Goal: Task Accomplishment & Management: Use online tool/utility

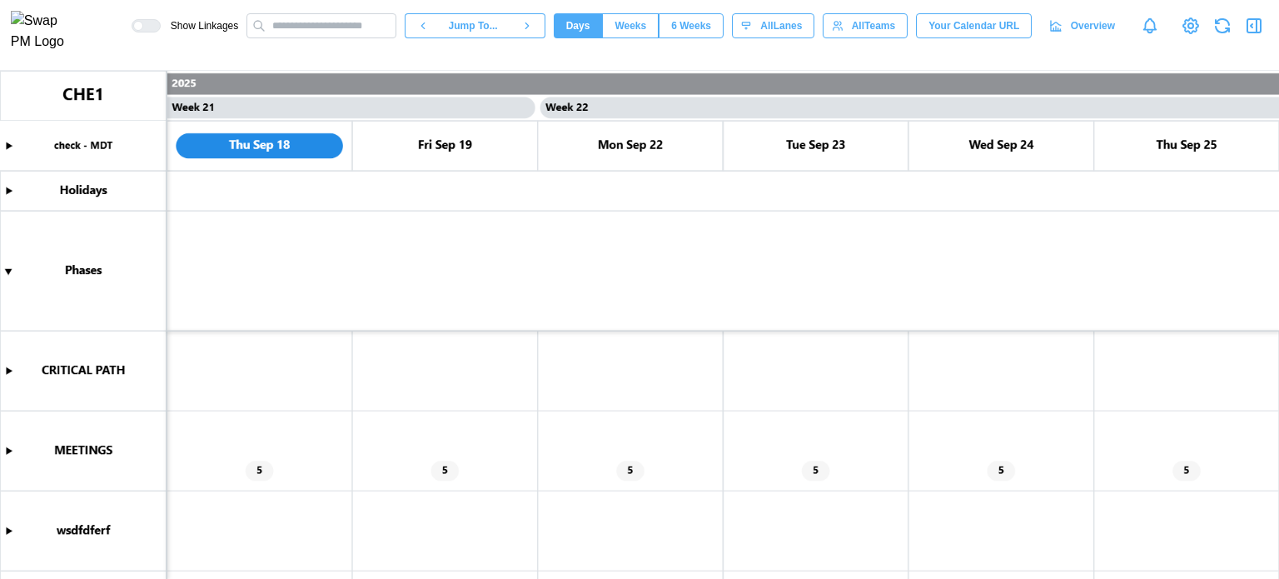
scroll to position [0, 19102]
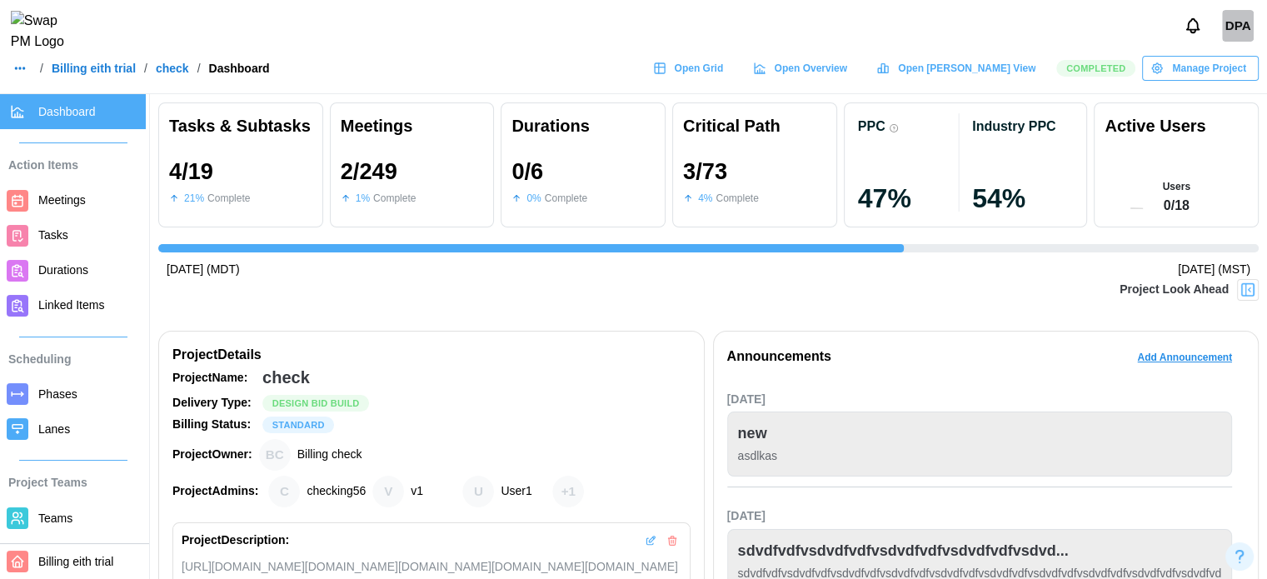
scroll to position [0, 2650]
click at [974, 77] on span "Open [PERSON_NAME] View" at bounding box center [966, 68] width 137 height 23
click at [24, 75] on icon "button" at bounding box center [19, 68] width 13 height 13
click at [37, 106] on div "Dashboard" at bounding box center [53, 115] width 62 height 18
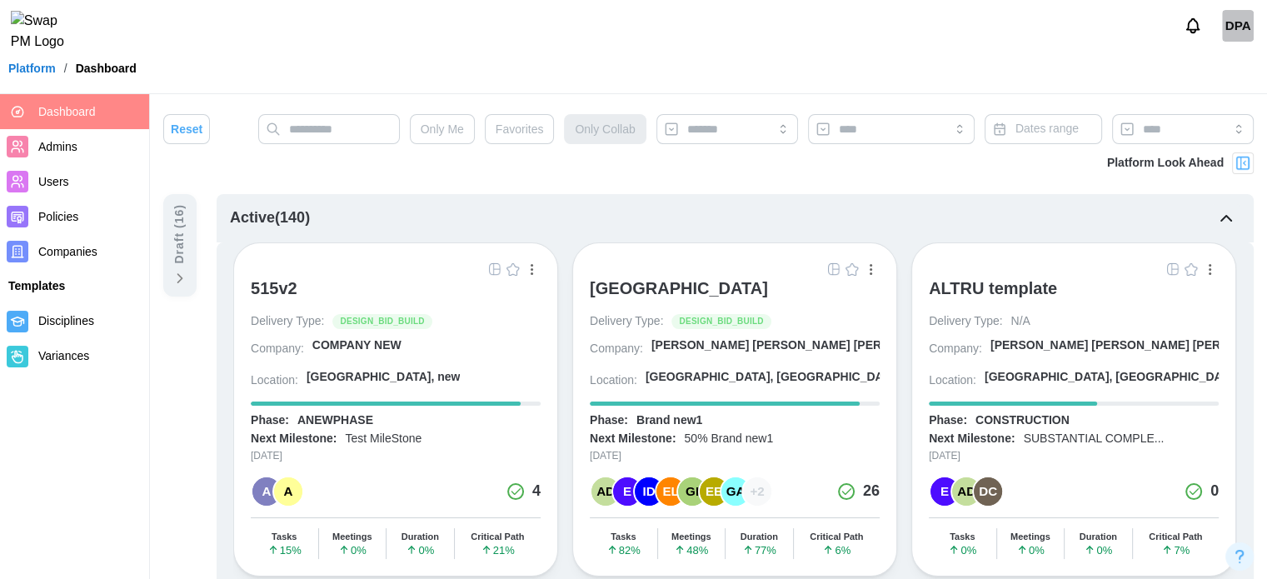
click at [680, 297] on div "ALTRU SPORTS COMPLEX" at bounding box center [679, 292] width 178 height 28
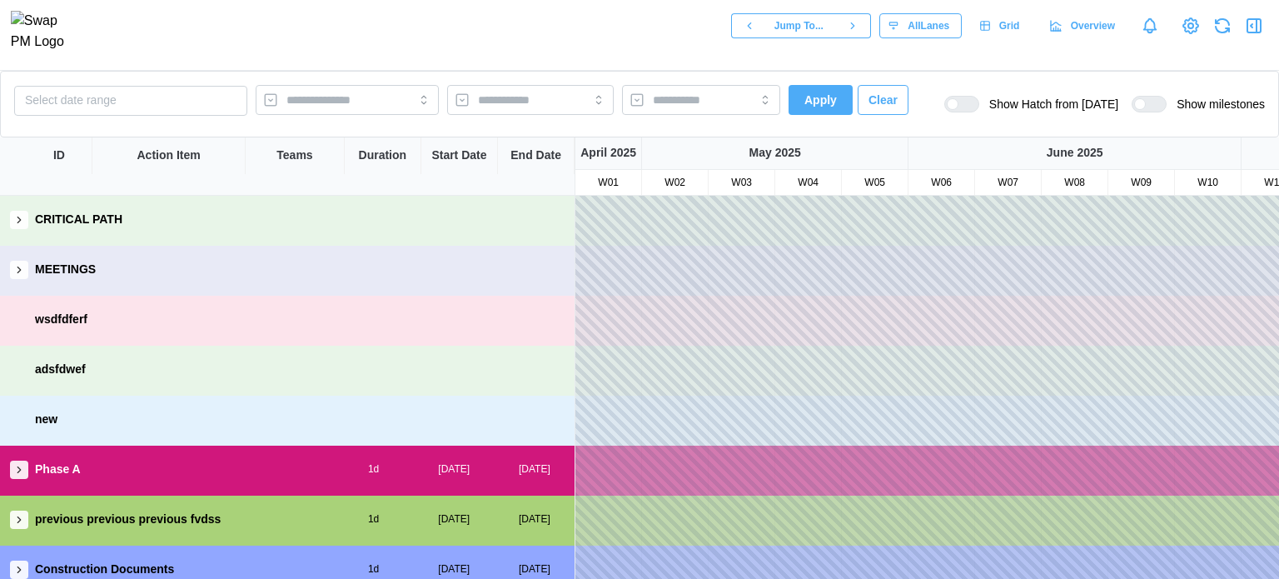
click at [17, 477] on button "button" at bounding box center [19, 470] width 18 height 18
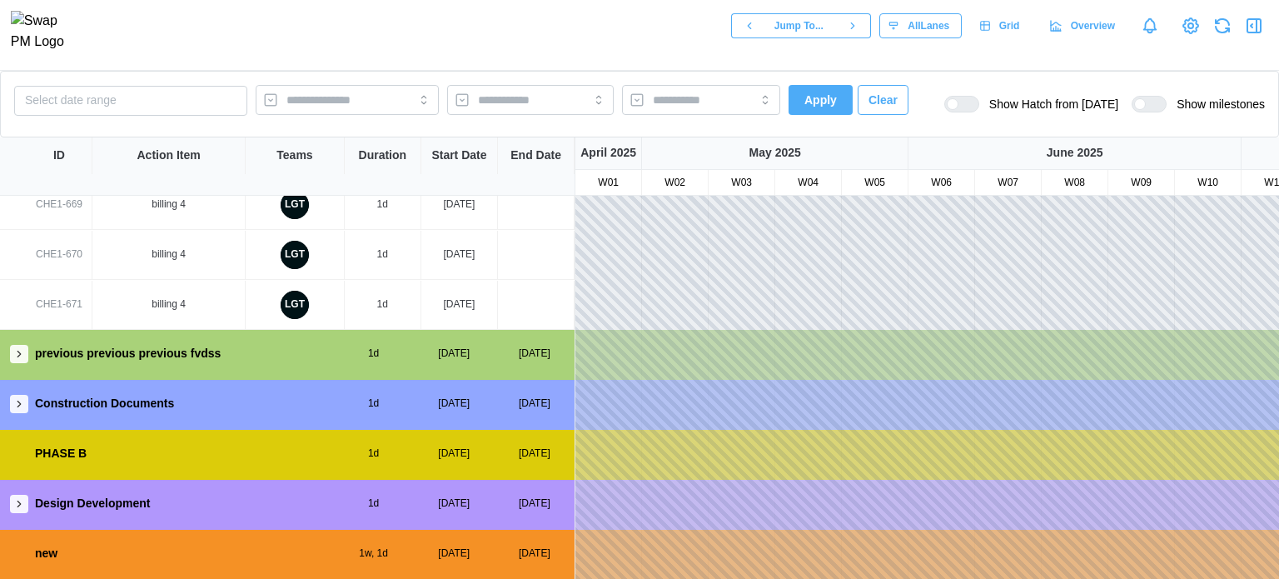
click at [17, 351] on icon "button" at bounding box center [19, 354] width 12 height 12
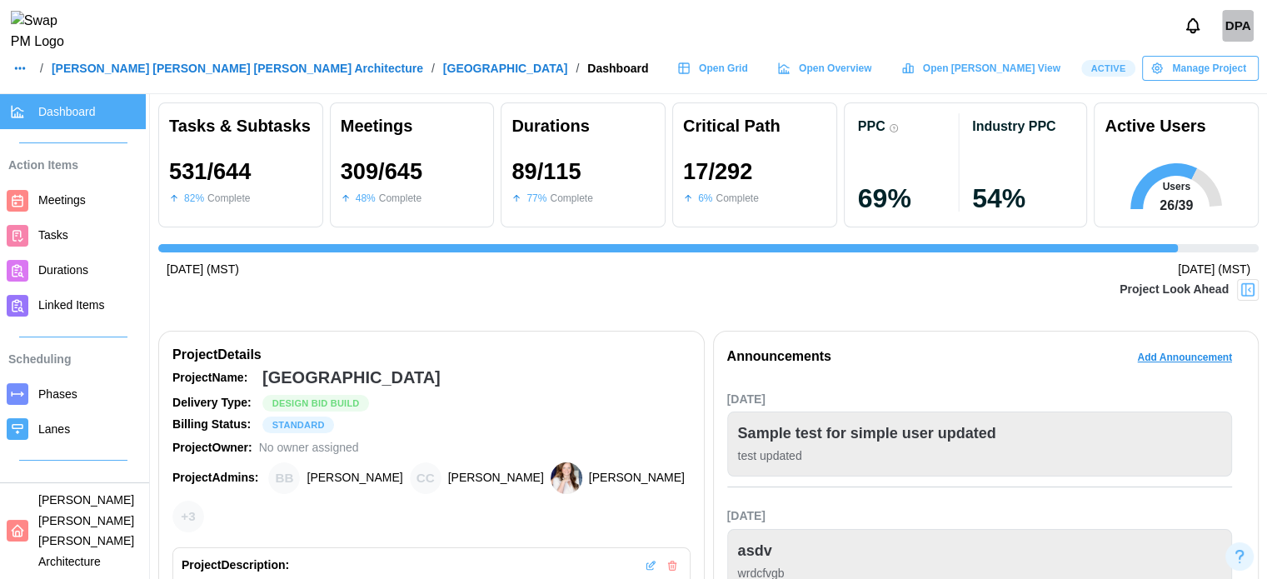
scroll to position [0, 11888]
click at [1024, 80] on span "Open [PERSON_NAME] View" at bounding box center [991, 68] width 137 height 23
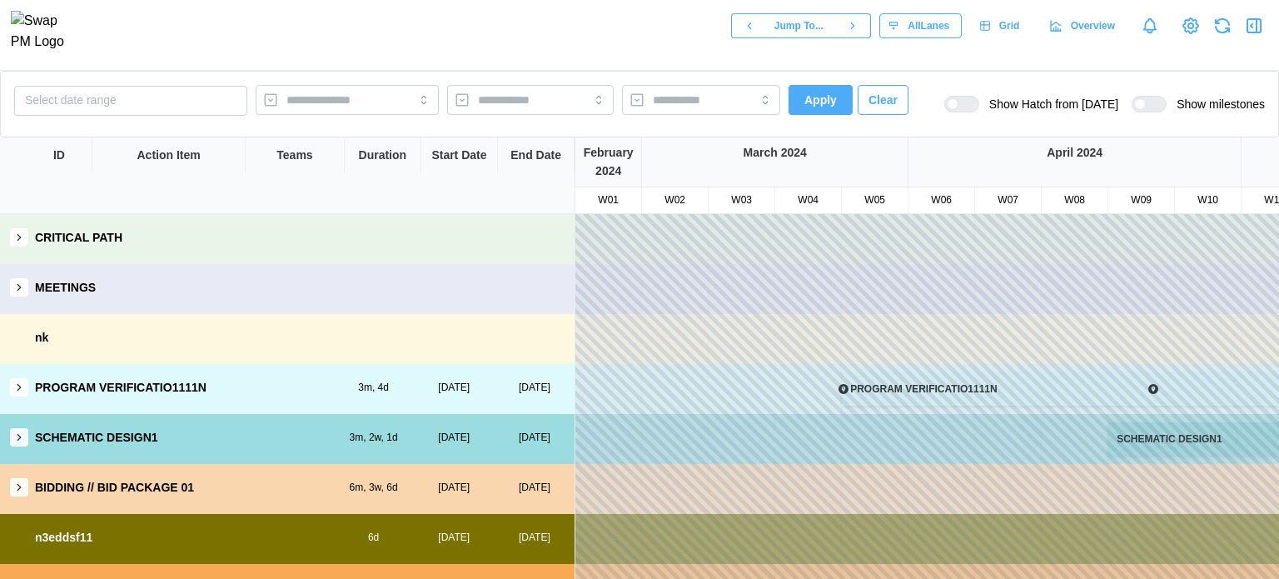
click at [17, 386] on icon "button" at bounding box center [19, 387] width 12 height 12
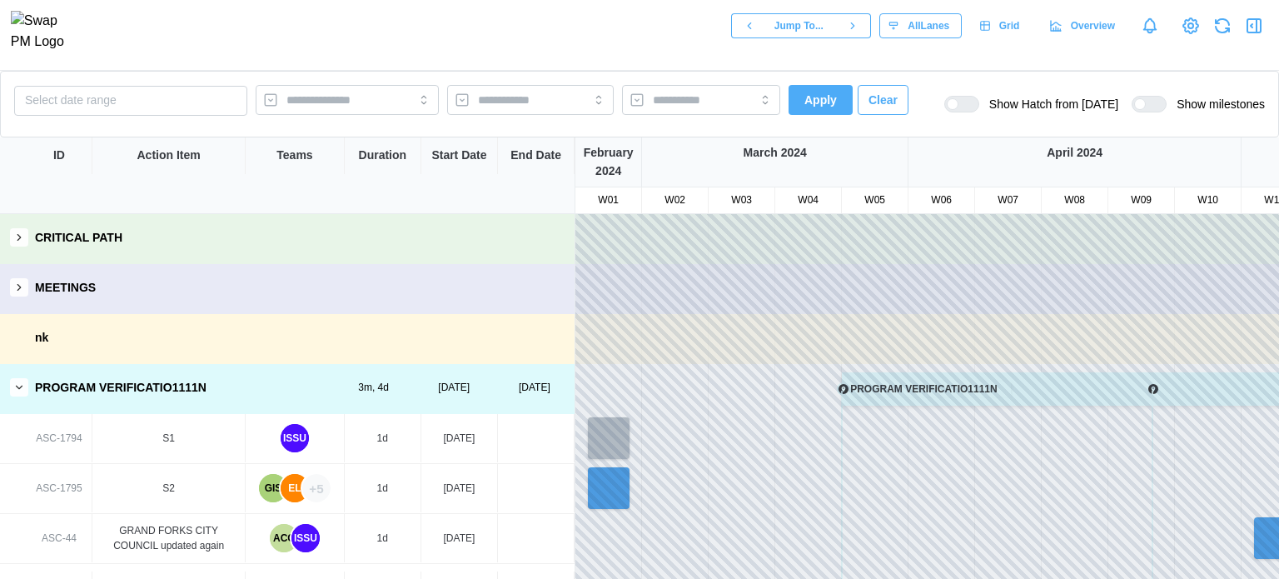
click at [317, 491] on div "+5" at bounding box center [316, 488] width 28 height 28
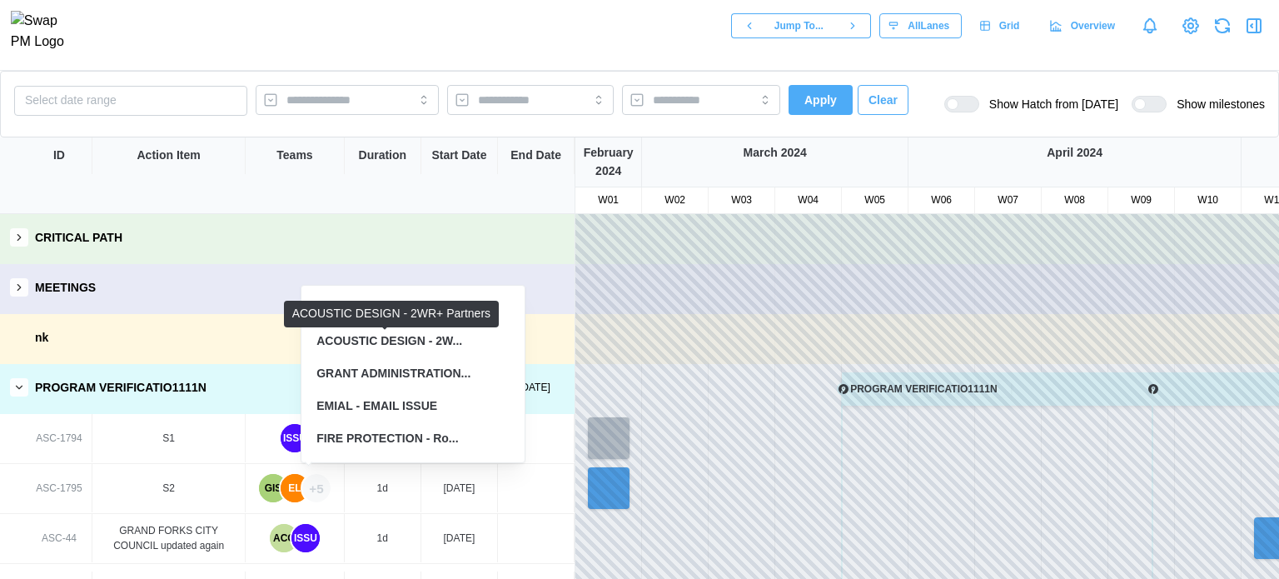
click at [428, 337] on div "ACOUSTIC DESIGN - 2W..." at bounding box center [390, 341] width 146 height 18
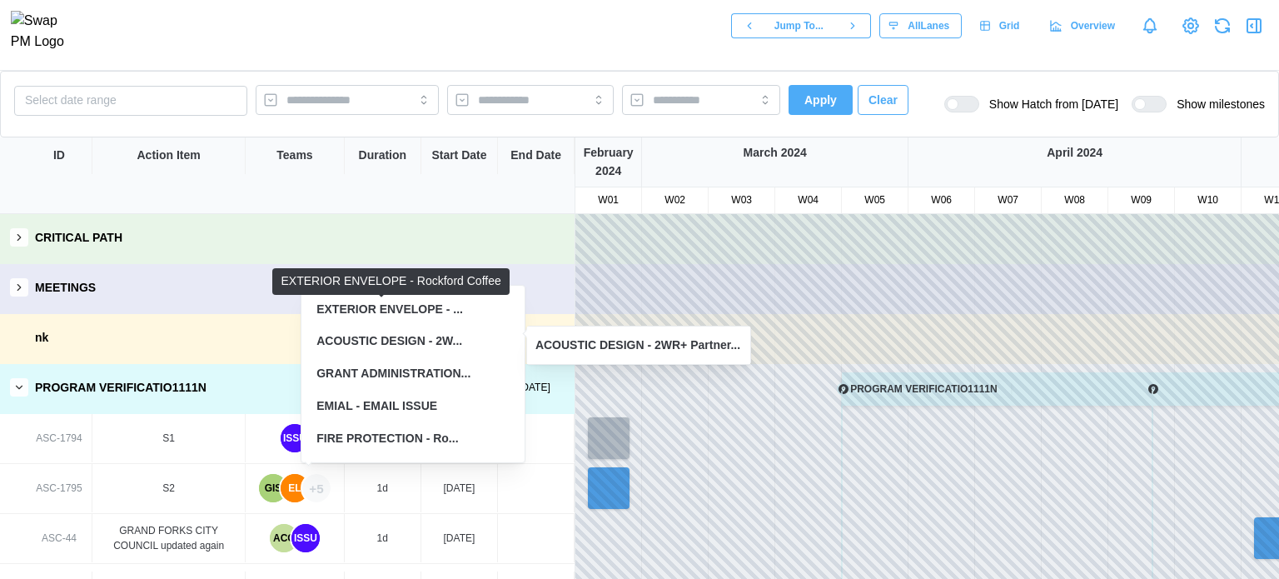
click at [445, 315] on div "EXTERIOR ENVELOPE - ..." at bounding box center [390, 310] width 147 height 18
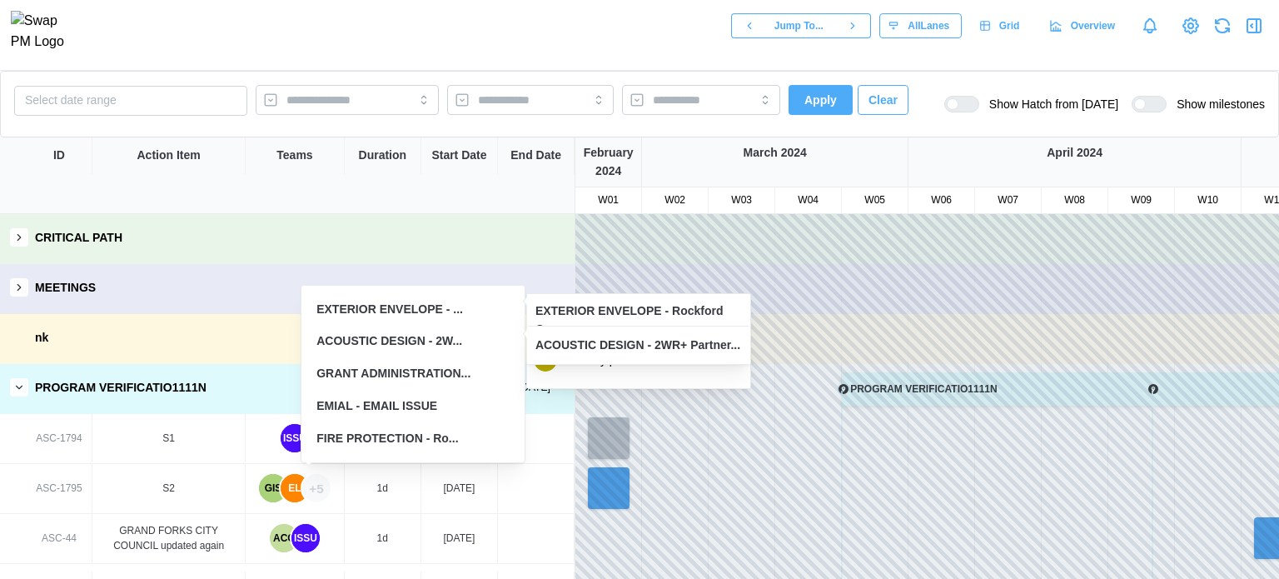
click at [563, 335] on div "ACOUSTIC DESIGN - 2WR+ Partner..." at bounding box center [638, 345] width 223 height 37
click at [581, 312] on div "EXTERIOR ENVELOPE - Rockford C..." at bounding box center [639, 320] width 207 height 36
click at [454, 308] on div "EXTERIOR ENVELOPE - ..." at bounding box center [413, 309] width 207 height 31
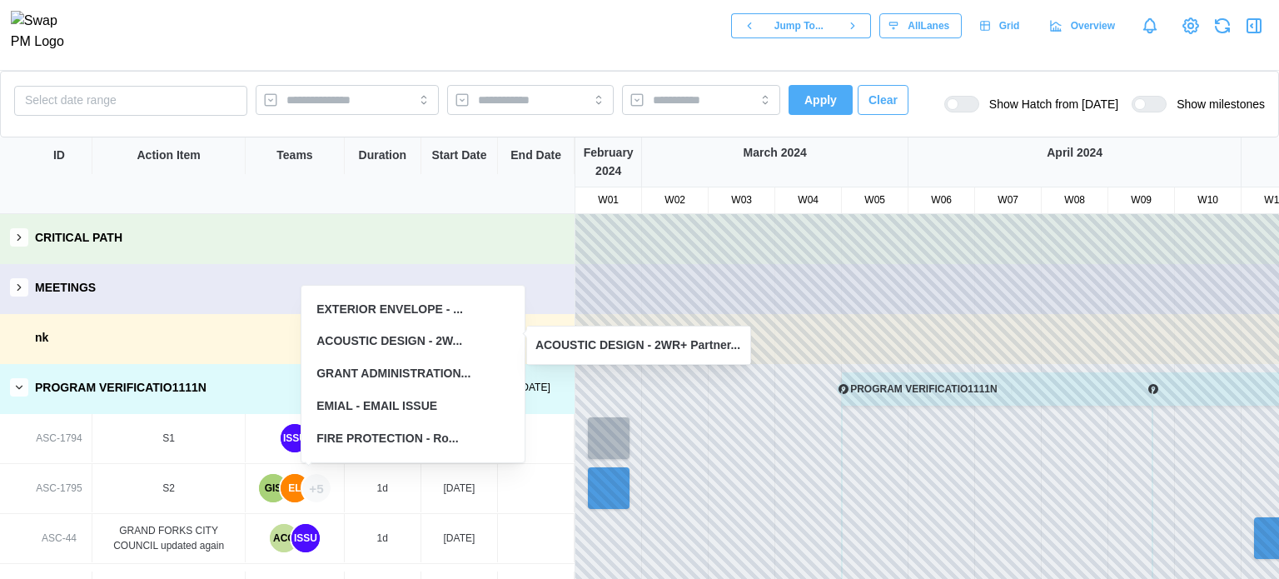
click at [454, 346] on div "ACOUSTIC DESIGN - 2W..." at bounding box center [413, 341] width 207 height 31
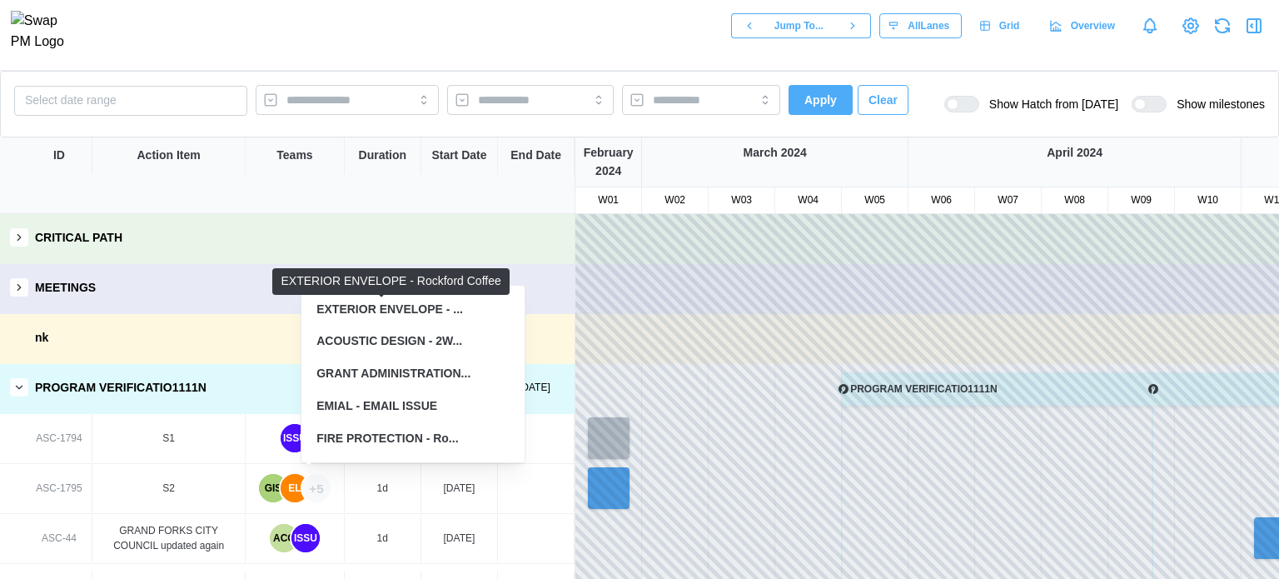
click at [427, 312] on div "EXTERIOR ENVELOPE - ..." at bounding box center [390, 310] width 147 height 18
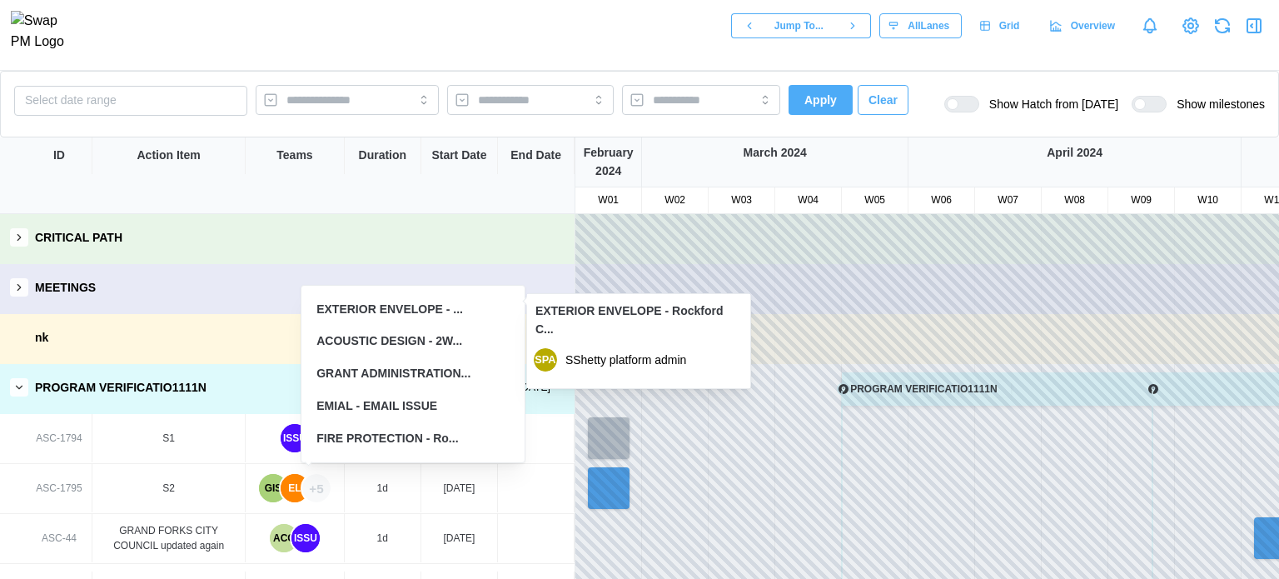
click at [451, 352] on div "ACOUSTIC DESIGN - 2W..." at bounding box center [413, 341] width 207 height 31
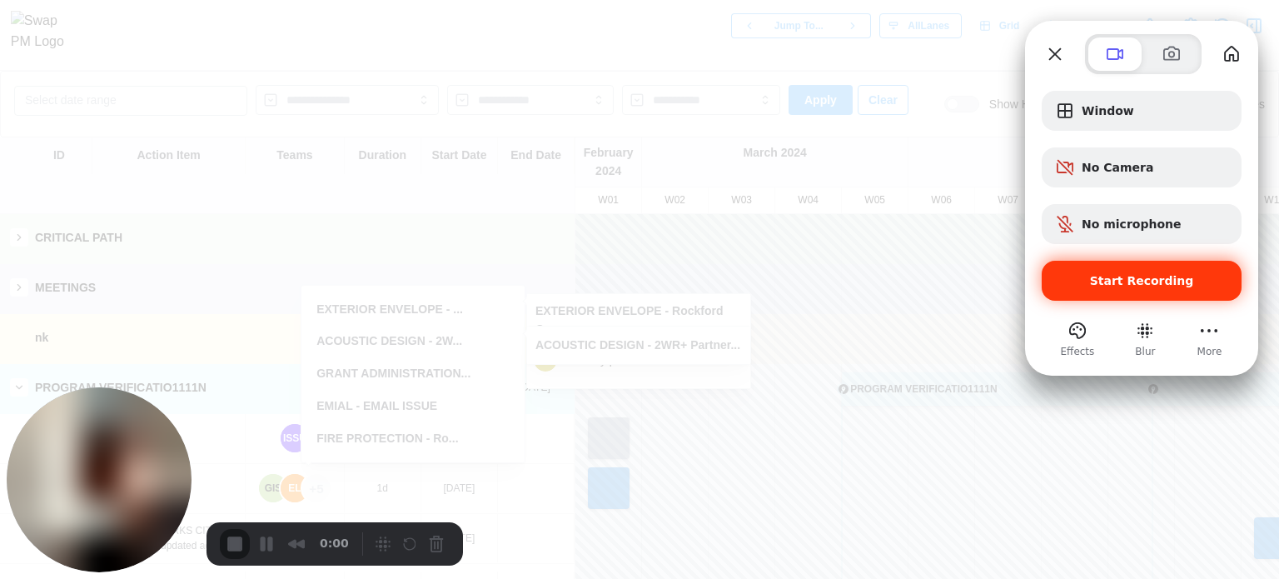
click at [1156, 283] on span "Start Recording" at bounding box center [1142, 280] width 104 height 13
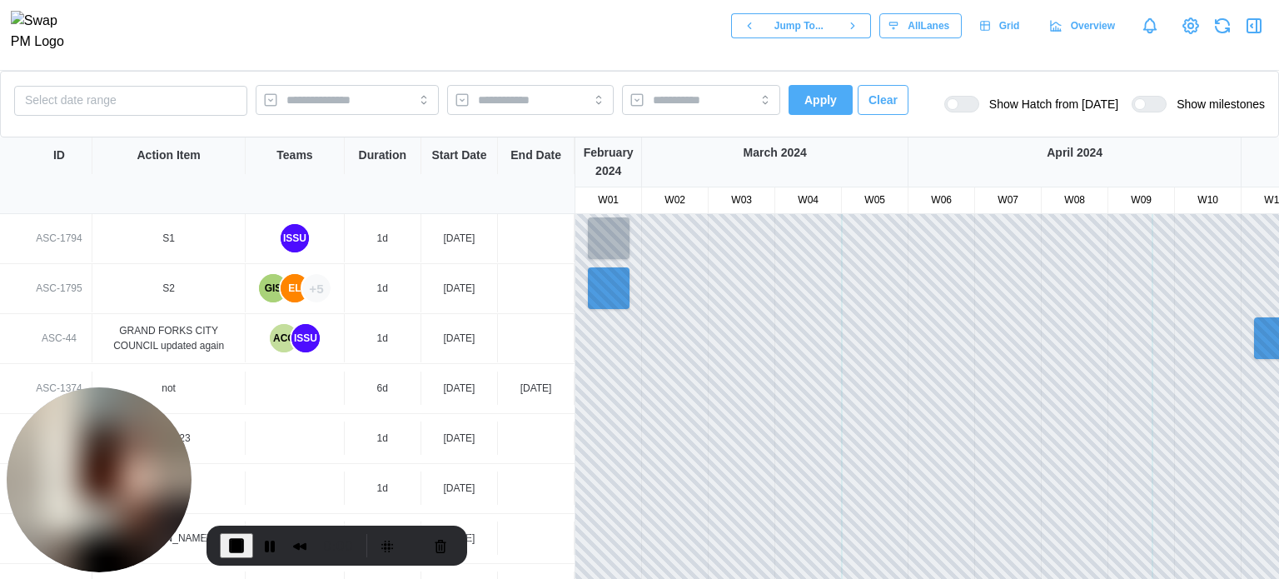
scroll to position [209, 0]
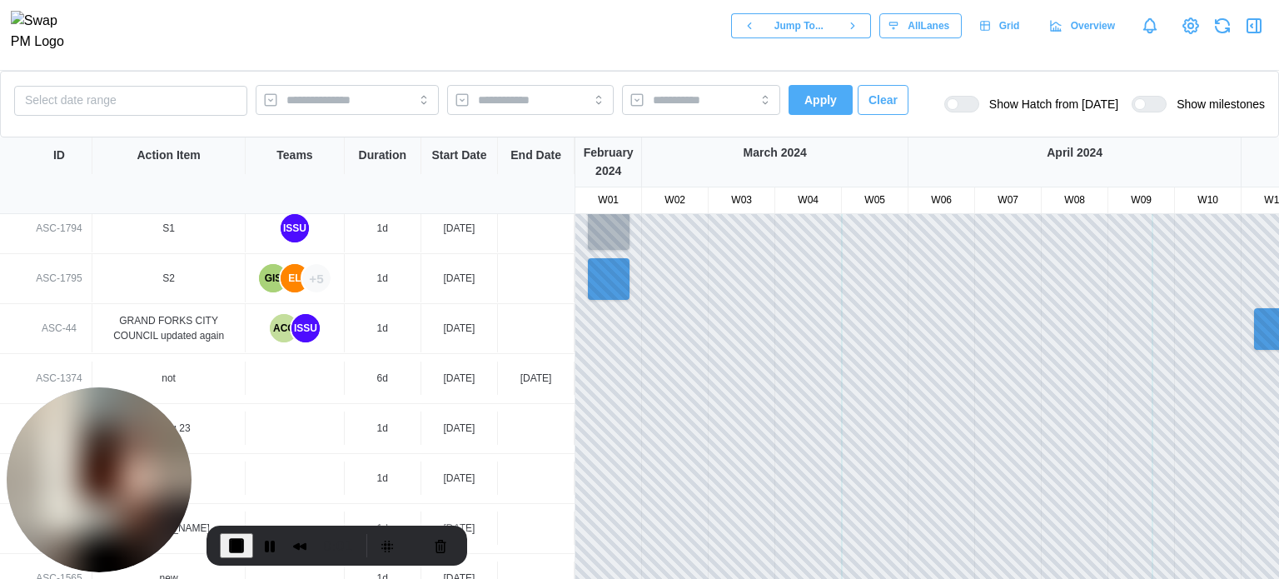
click at [322, 282] on div "+5" at bounding box center [316, 278] width 28 height 28
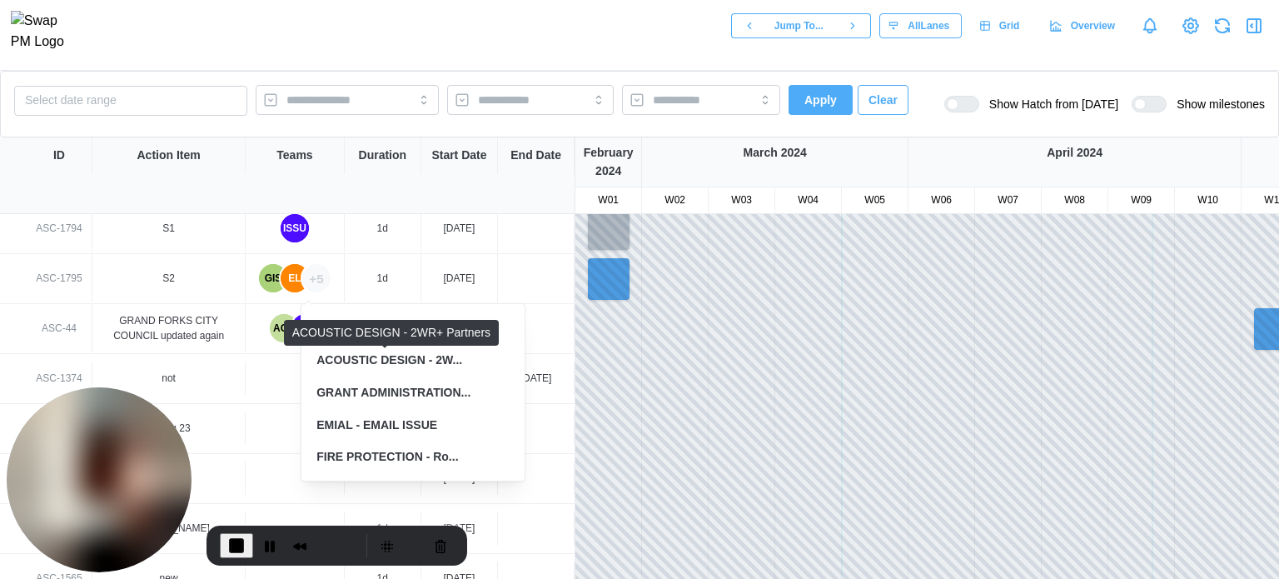
click at [443, 360] on div "ACOUSTIC DESIGN - 2W..." at bounding box center [390, 360] width 146 height 18
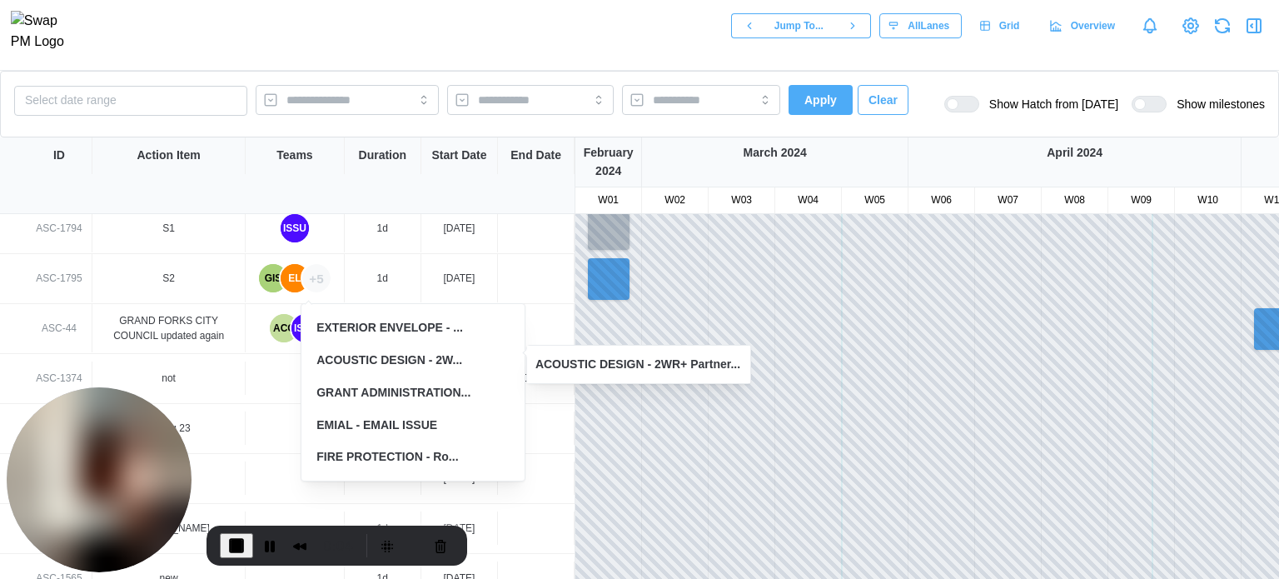
click at [473, 332] on div "EXTERIOR ENVELOPE - ..." at bounding box center [413, 327] width 207 height 31
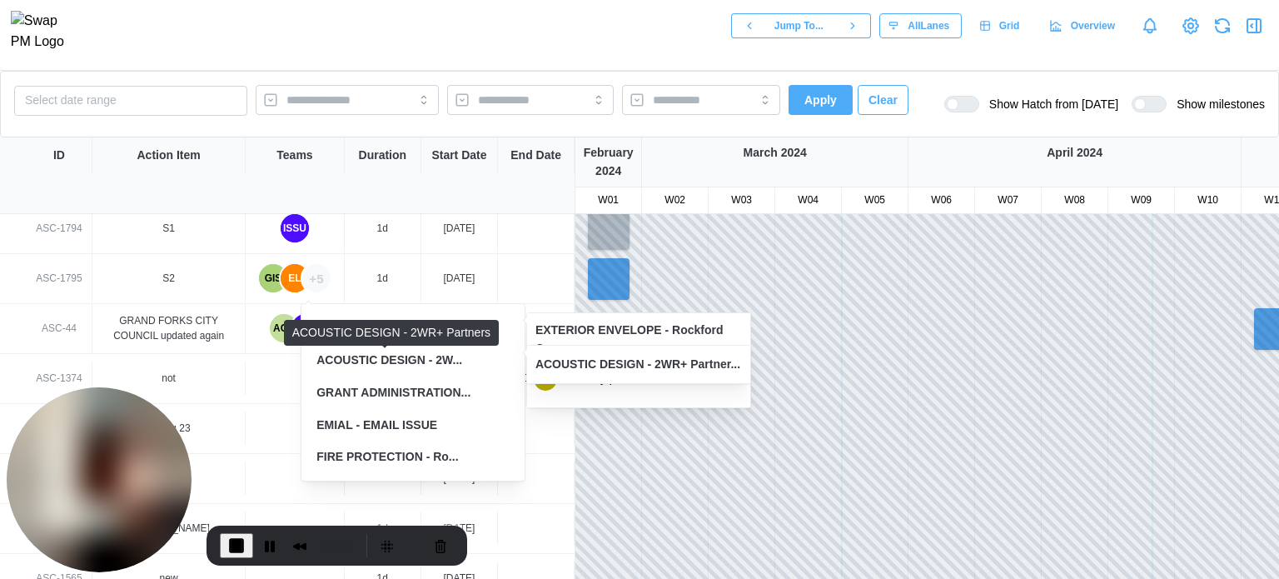
click at [451, 367] on div "ACOUSTIC DESIGN - 2W..." at bounding box center [390, 360] width 146 height 18
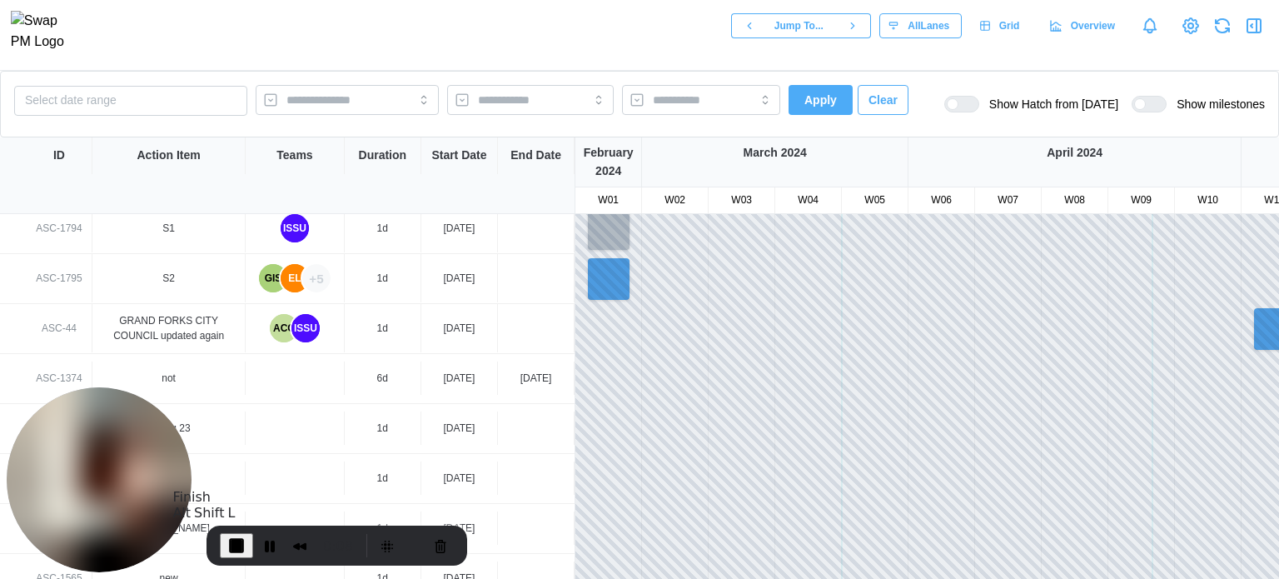
click at [227, 555] on button "End Recording" at bounding box center [236, 545] width 33 height 25
